Goal: Communication & Community: Answer question/provide support

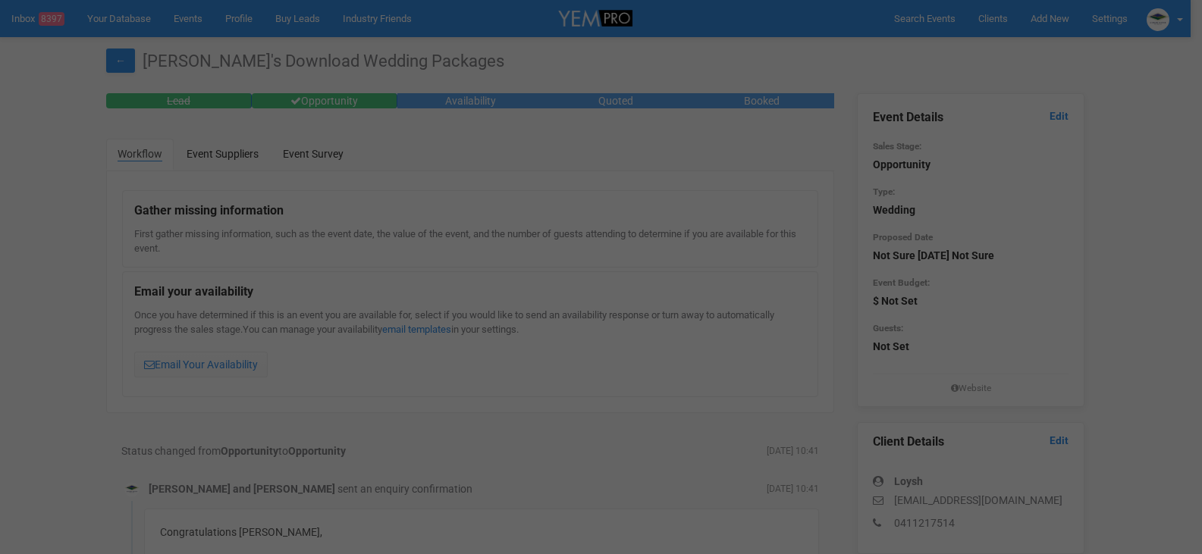
scroll to position [303, 0]
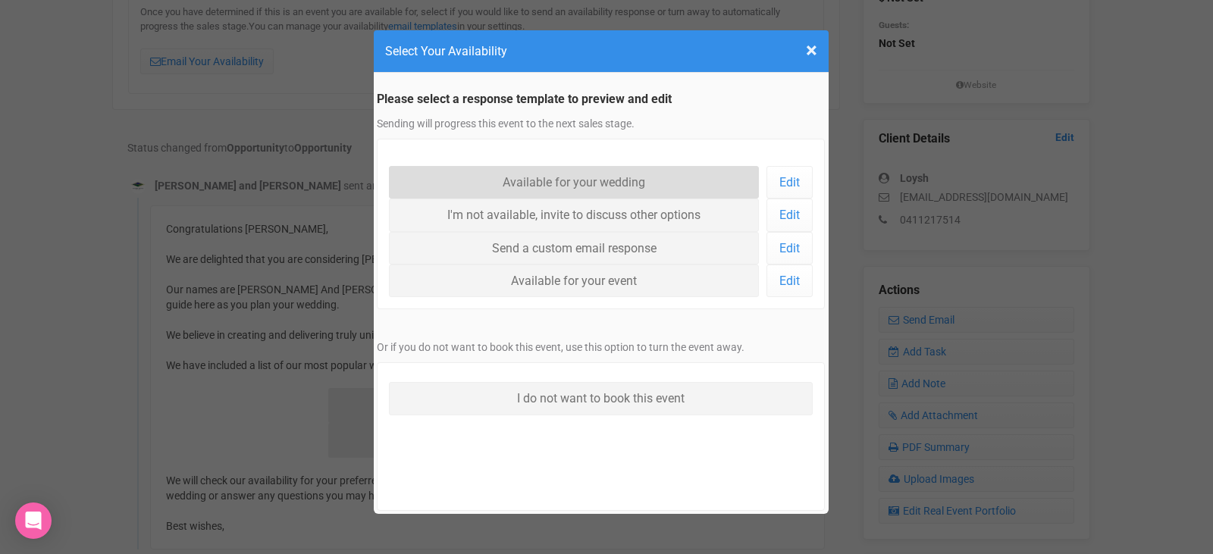
click at [584, 176] on link "Available for your wedding" at bounding box center [574, 182] width 371 height 33
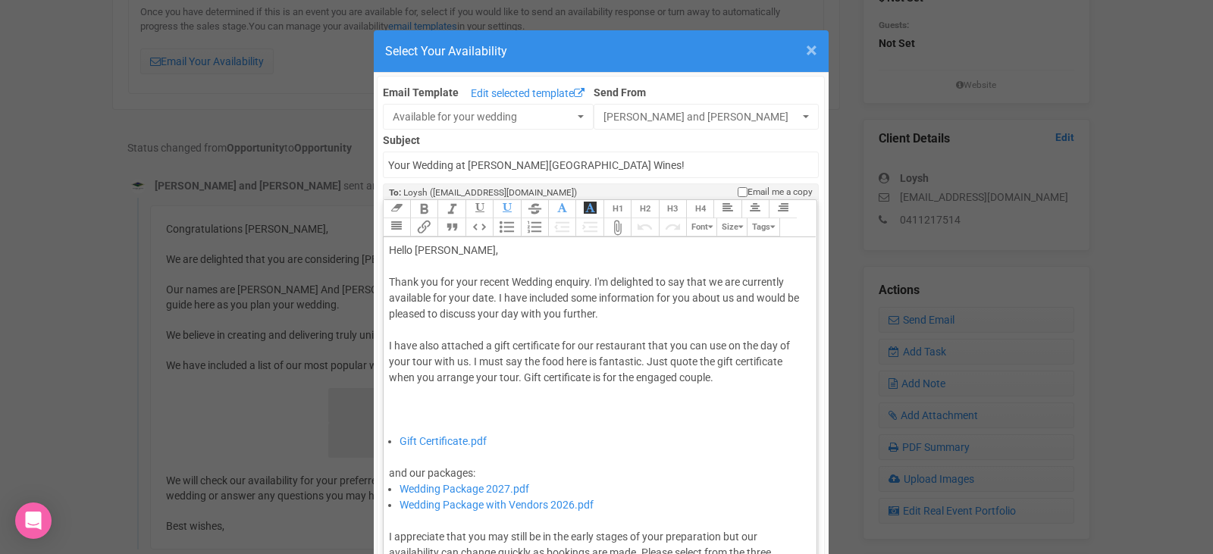
click at [806, 51] on span "×" at bounding box center [811, 50] width 11 height 25
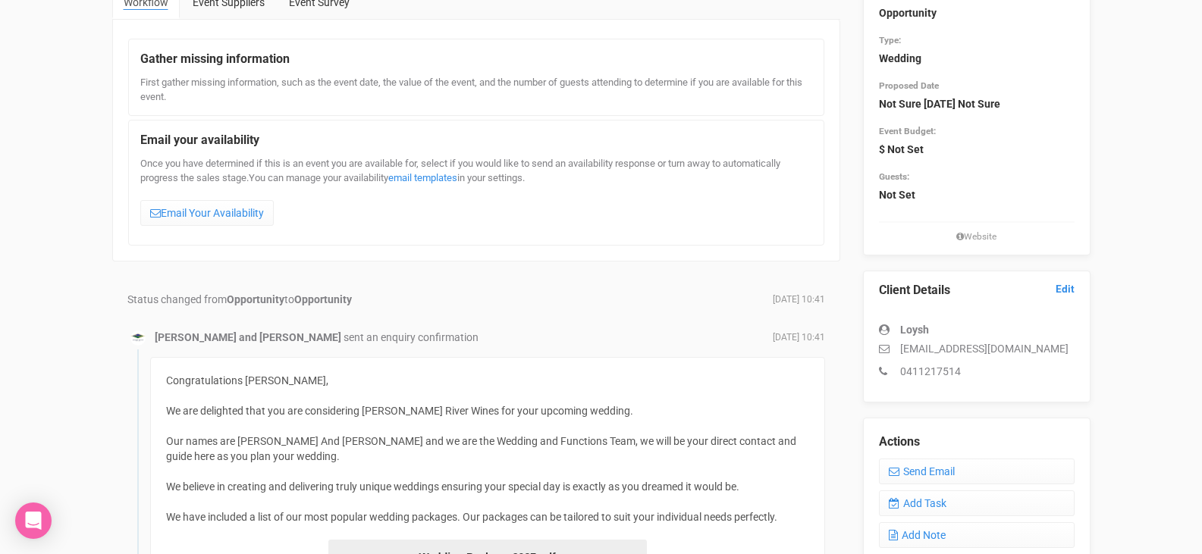
scroll to position [0, 0]
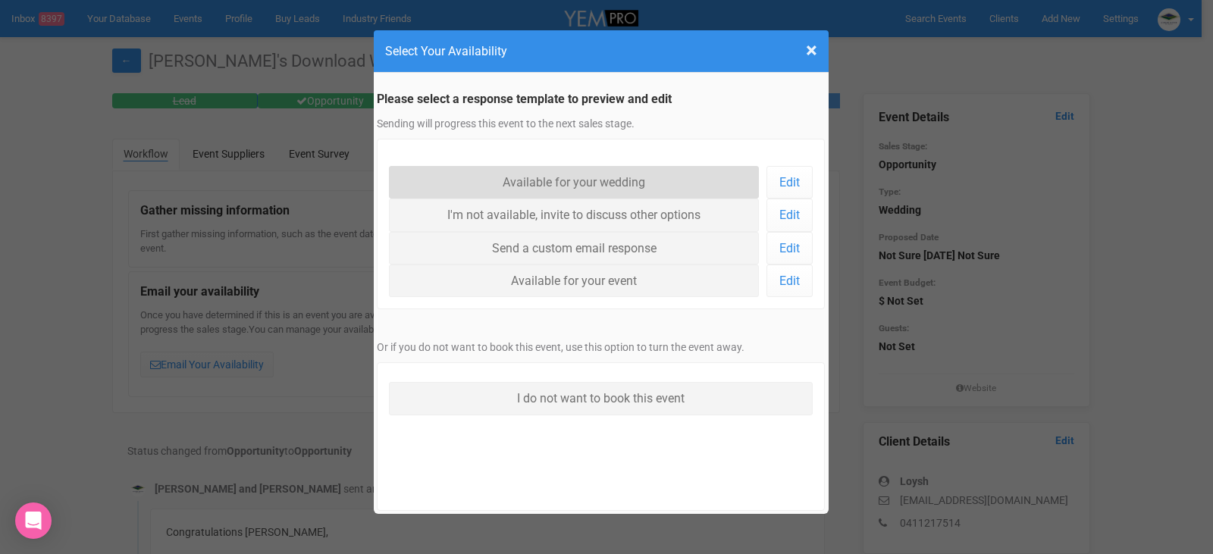
click at [568, 180] on link "Available for your wedding" at bounding box center [574, 182] width 371 height 33
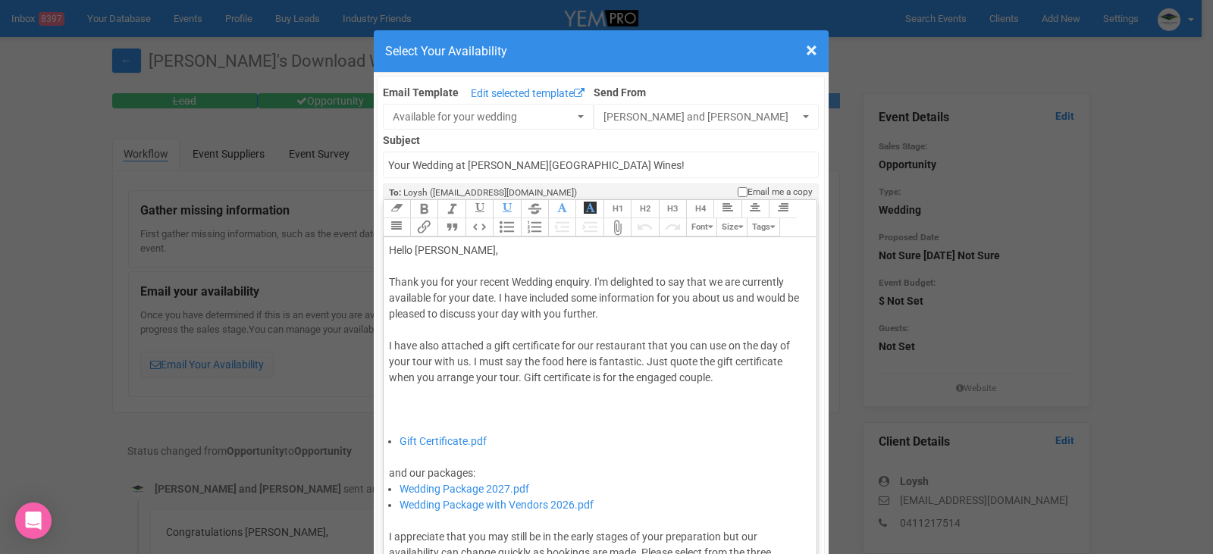
click at [488, 299] on div "Thank you for your recent Wedding enquiry. I'm delighted to say that we are cur…" at bounding box center [598, 354] width 418 height 159
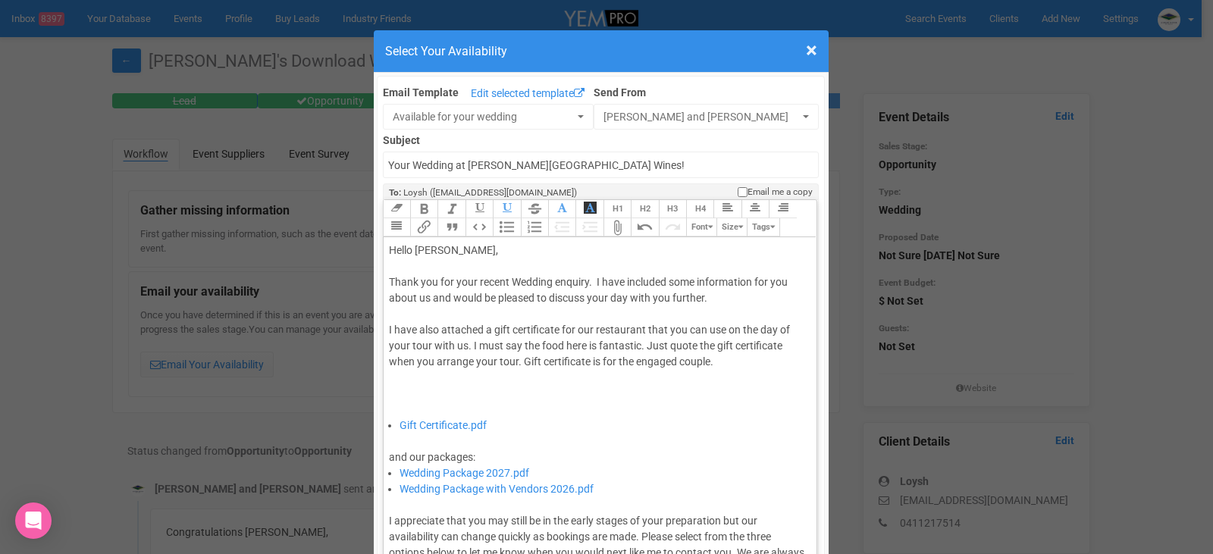
type trix-editor "<div>Hello Loysh,&nbsp;</div><div><br></div><div>Thank you for your recent Wedd…"
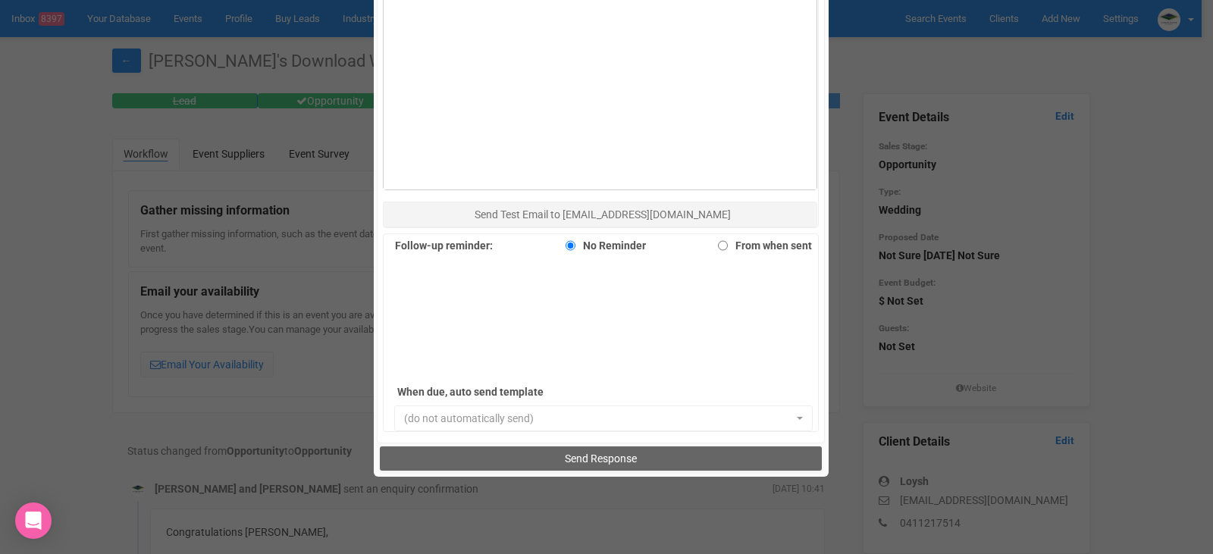
scroll to position [1043, 0]
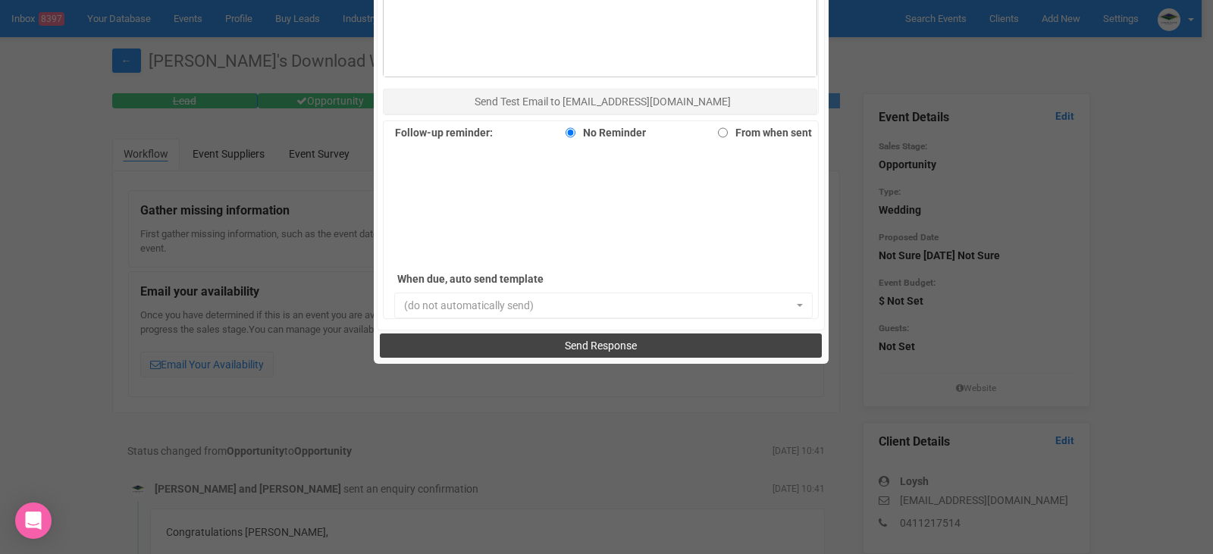
click at [617, 344] on span "Send Response" at bounding box center [601, 346] width 72 height 12
